Goal: Task Accomplishment & Management: Use online tool/utility

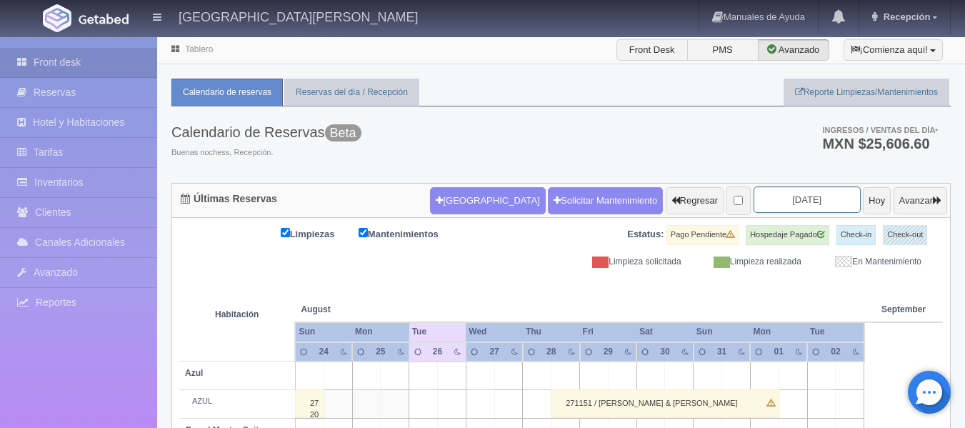
click at [776, 201] on input "2025-08-26" at bounding box center [807, 199] width 107 height 26
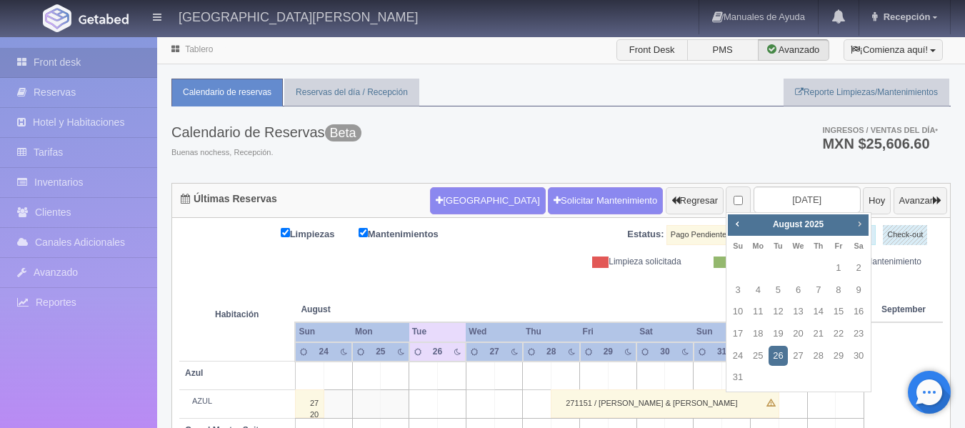
click at [858, 224] on span "Next" at bounding box center [859, 223] width 11 height 11
click at [649, 154] on div "Calendario de Reservas Beta Buenas nochess, Recepción. Ingresos / Ventas del dí…" at bounding box center [561, 144] width 780 height 76
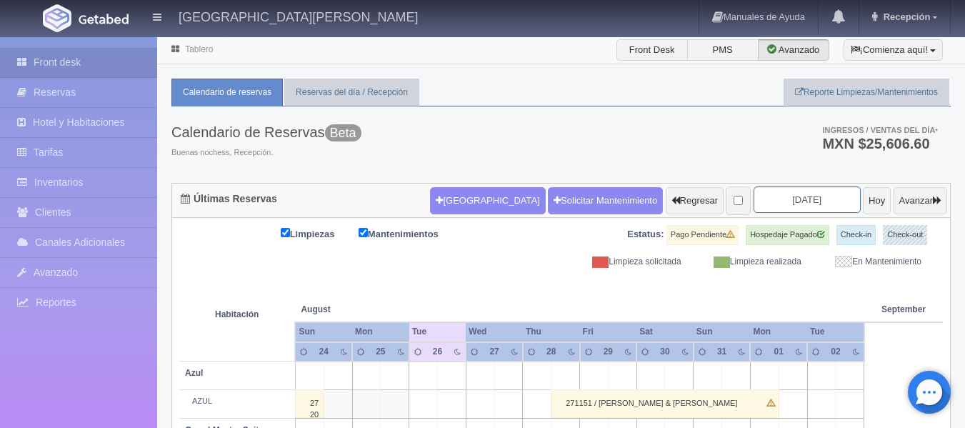
click at [785, 199] on input "2025-08-26" at bounding box center [807, 199] width 107 height 26
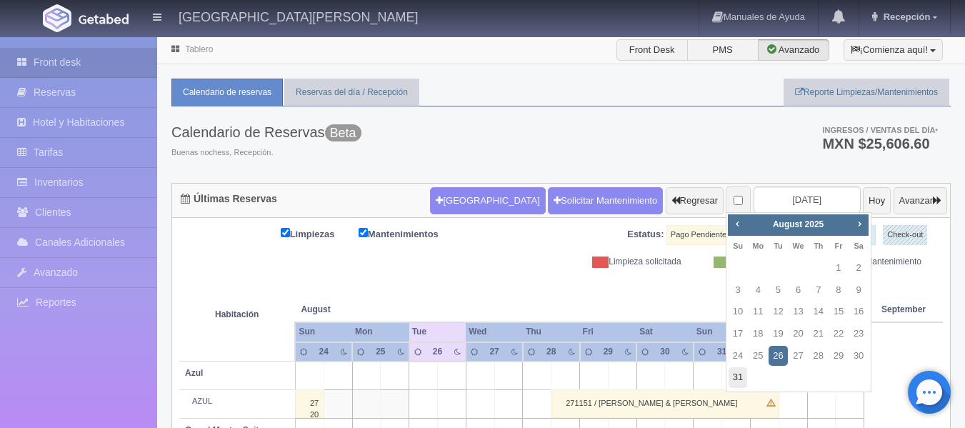
click at [747, 382] on link "31" at bounding box center [738, 377] width 19 height 21
type input "2025-08-31"
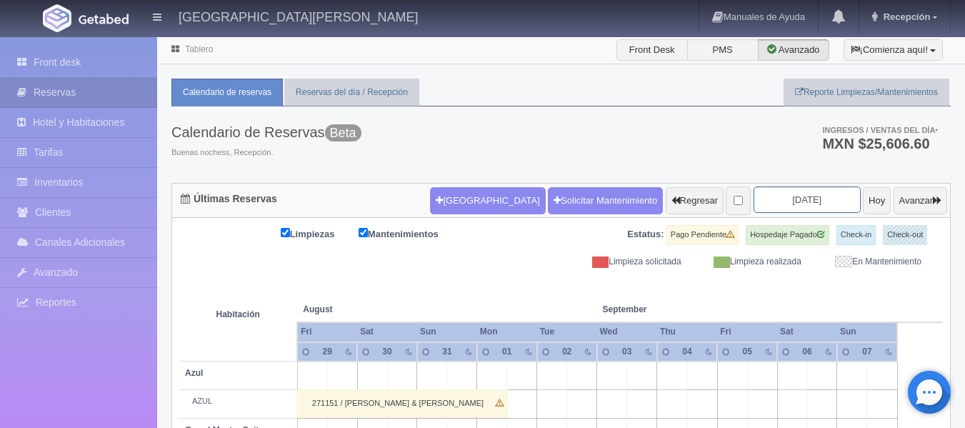
click at [807, 198] on input "[DATE]" at bounding box center [807, 199] width 107 height 26
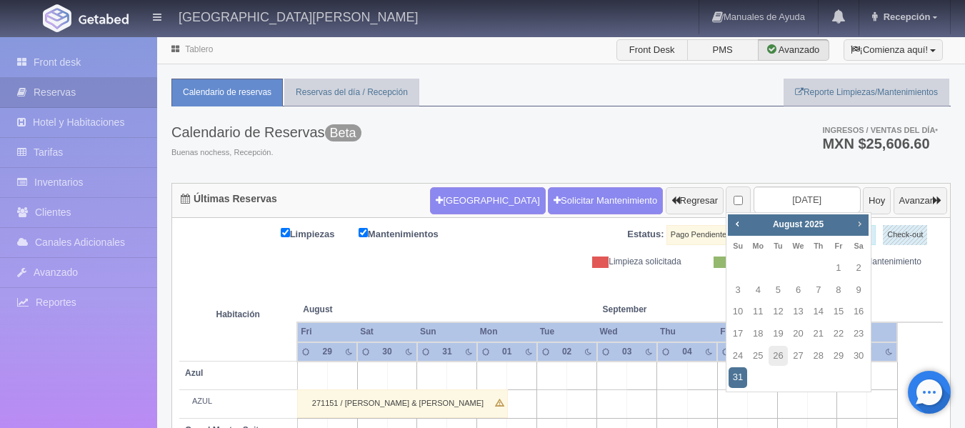
click at [852, 221] on link "Next" at bounding box center [860, 224] width 16 height 16
click at [746, 312] on link "14" at bounding box center [738, 312] width 19 height 21
type input "[DATE]"
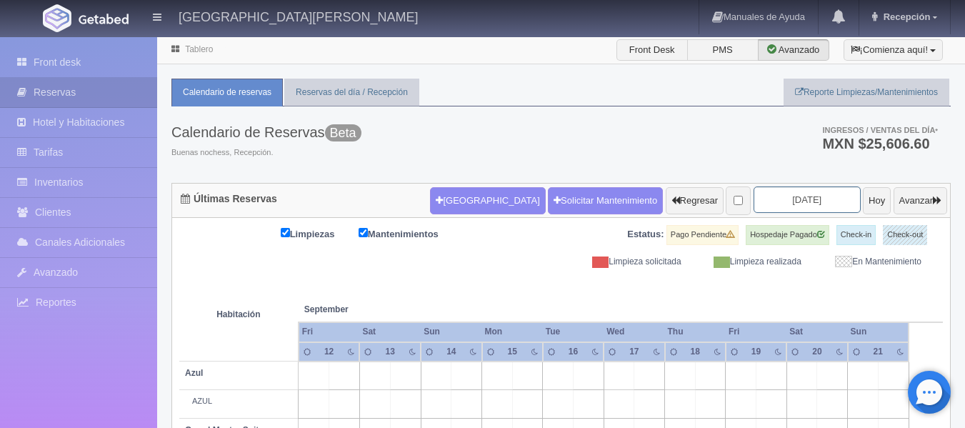
click at [795, 198] on input "[DATE]" at bounding box center [807, 199] width 107 height 26
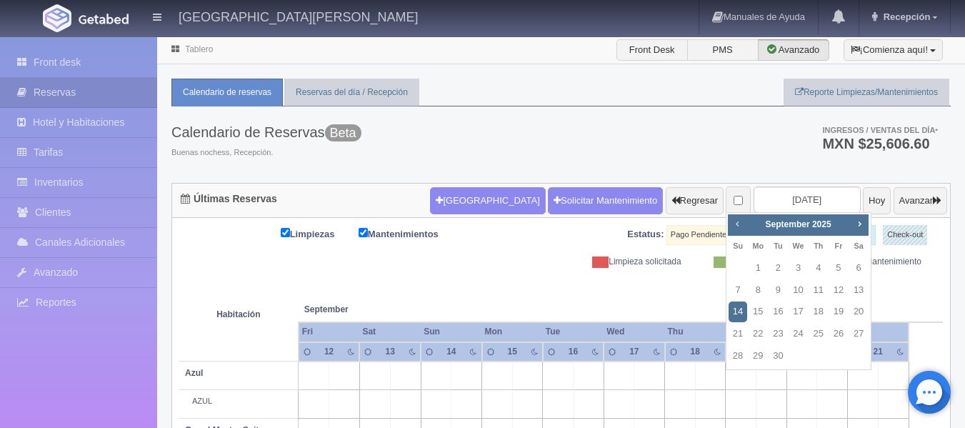
click at [742, 224] on span "Prev" at bounding box center [737, 223] width 11 height 11
click at [838, 286] on link "8" at bounding box center [839, 290] width 19 height 21
type input "2025-08-08"
